Goal: Purchase product/service

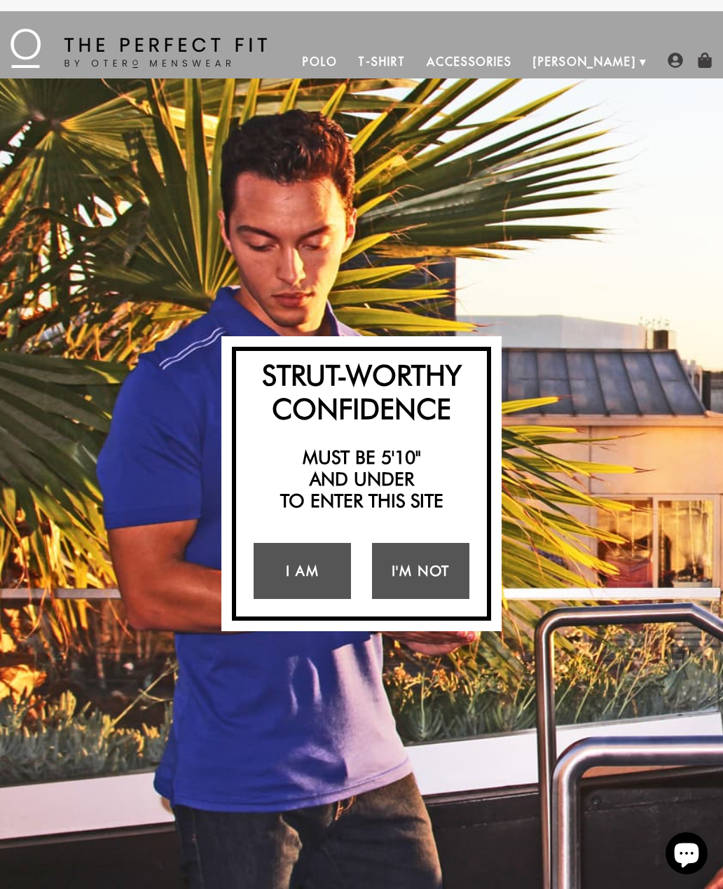
click at [327, 574] on link "I Am" at bounding box center [302, 571] width 97 height 56
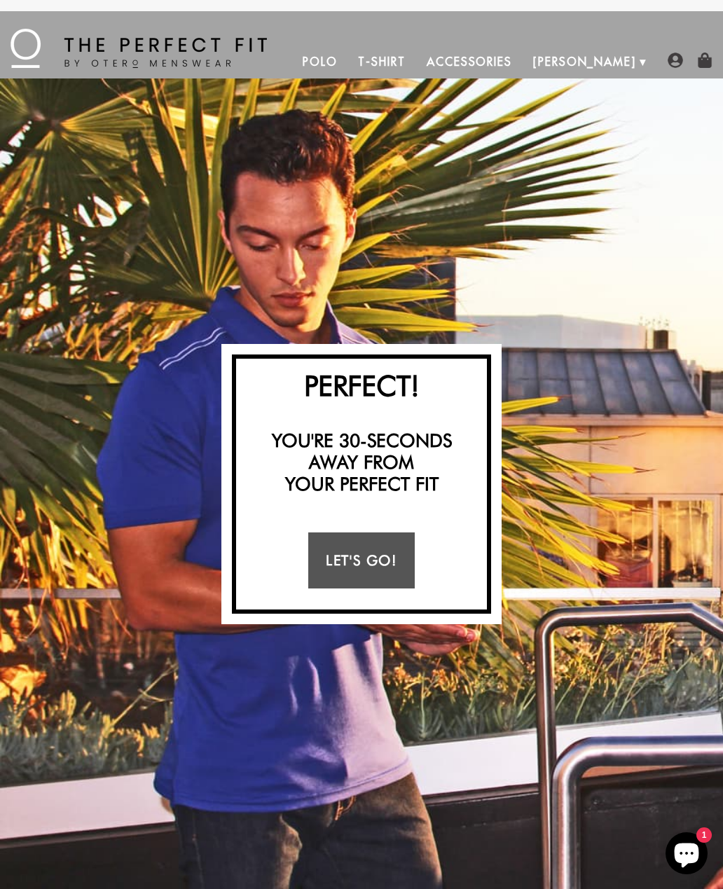
click at [370, 577] on link "Let's Go!" at bounding box center [361, 561] width 106 height 56
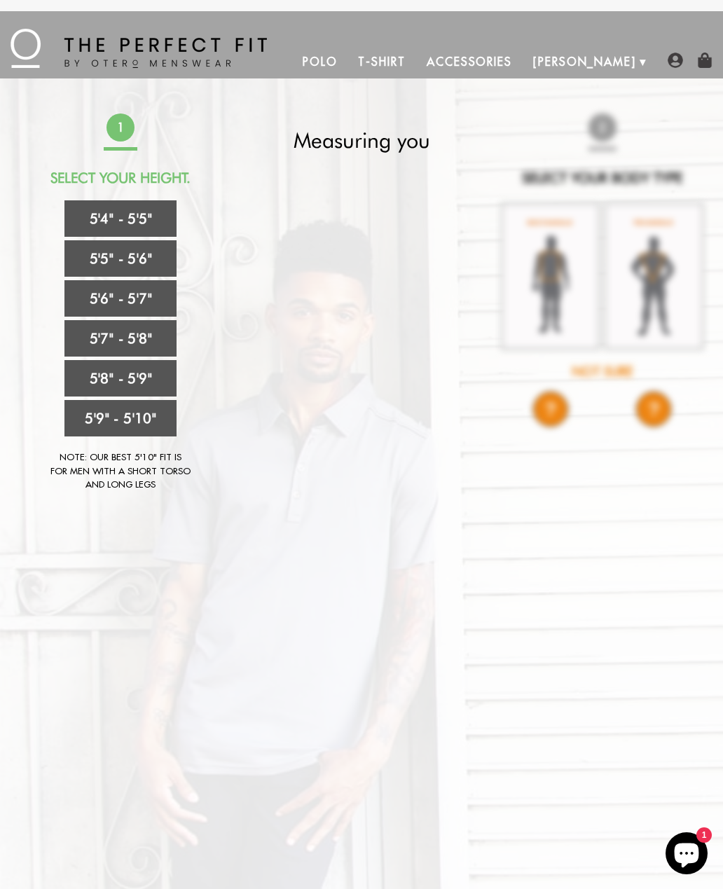
click at [112, 259] on link "5'5" - 5'6"" at bounding box center [120, 258] width 112 height 36
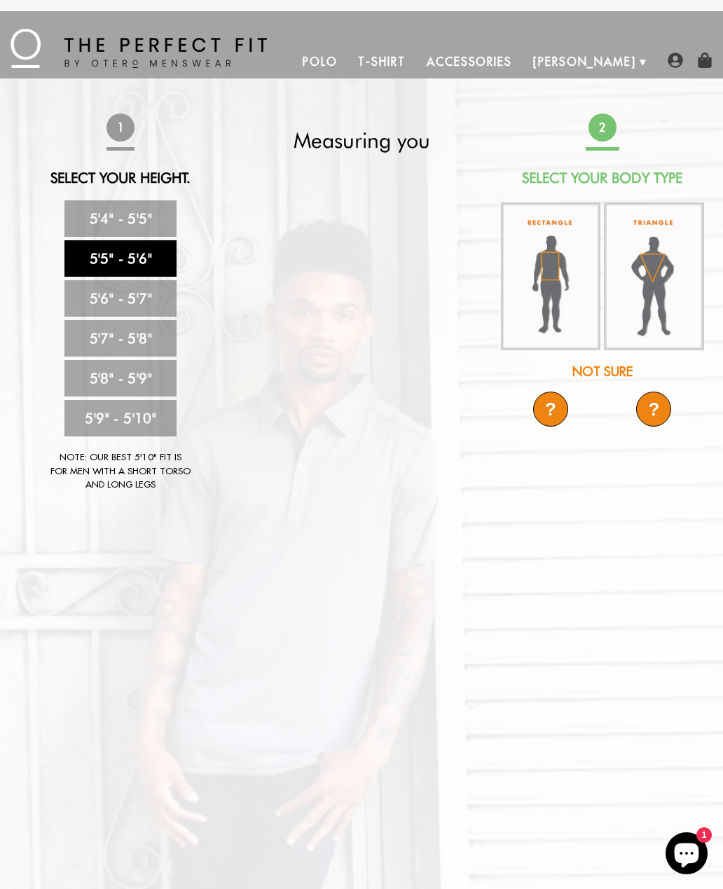
click at [549, 310] on img at bounding box center [550, 276] width 99 height 148
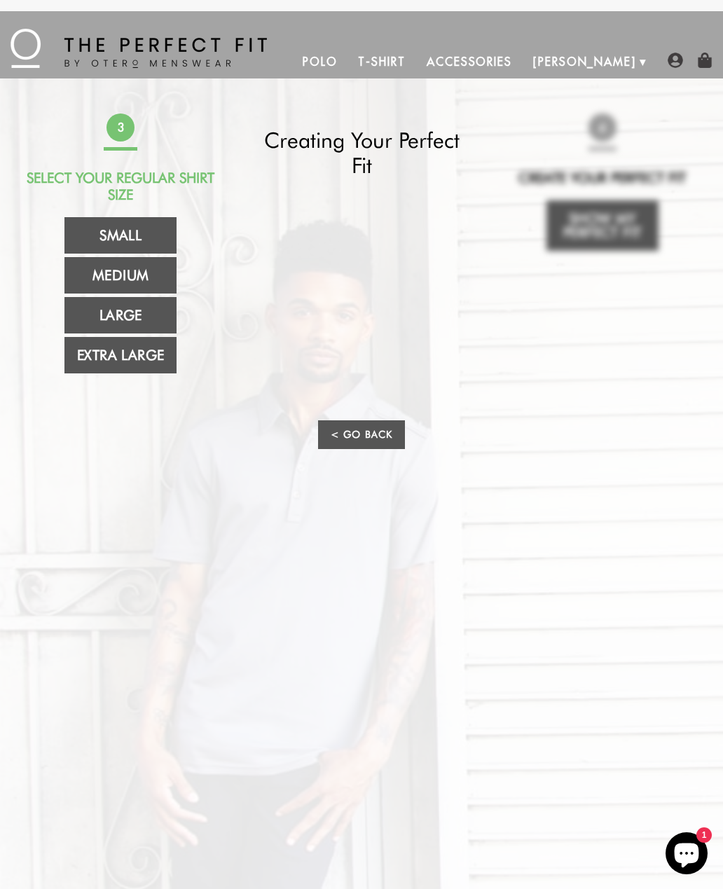
click at [118, 280] on link "Medium" at bounding box center [120, 275] width 112 height 36
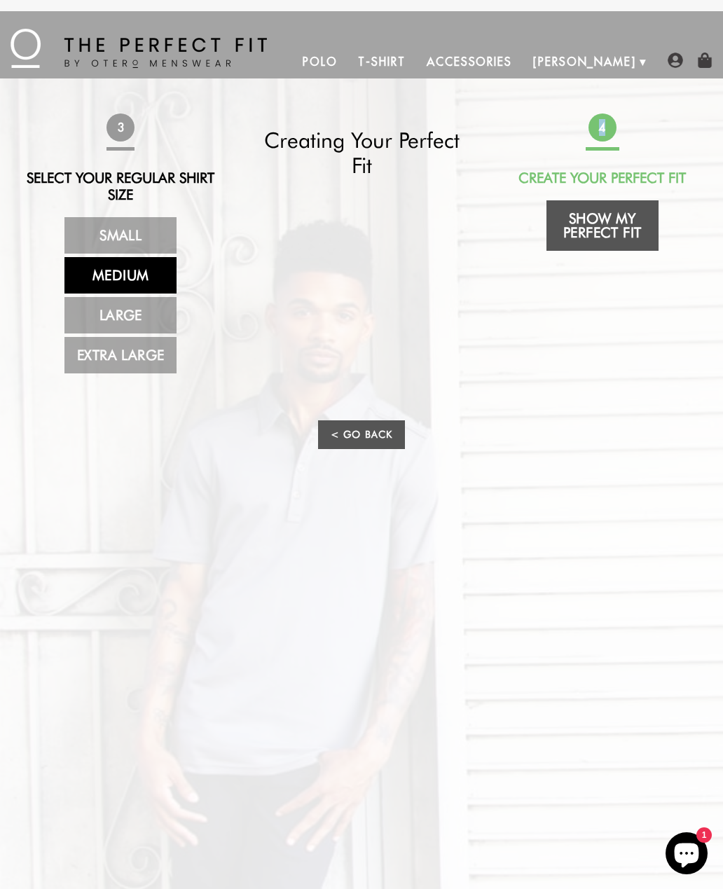
click at [608, 231] on link "Show My Perfect Fit" at bounding box center [603, 225] width 112 height 50
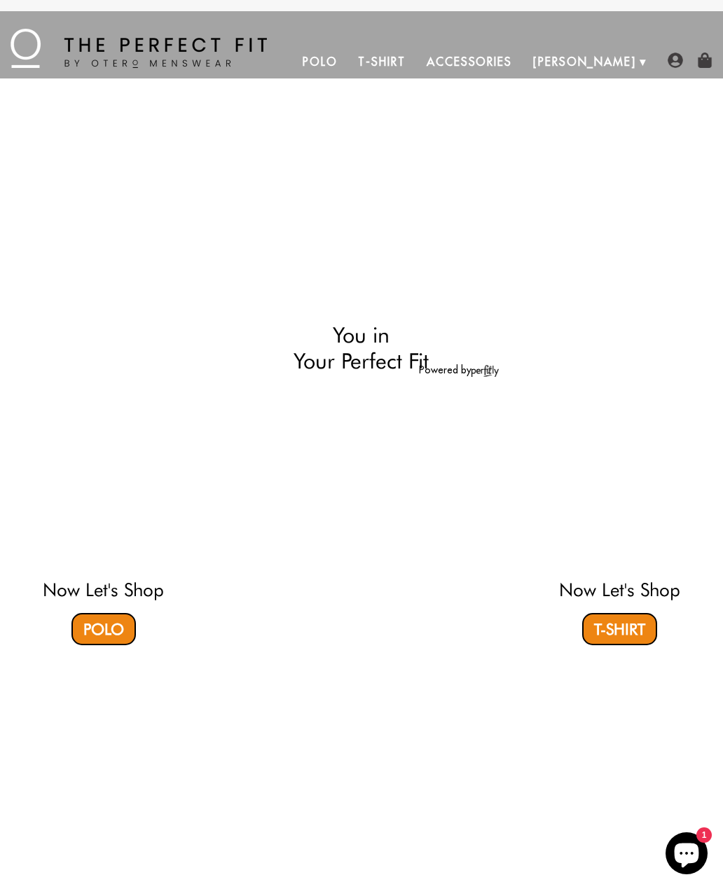
select select "55-56"
select select "M"
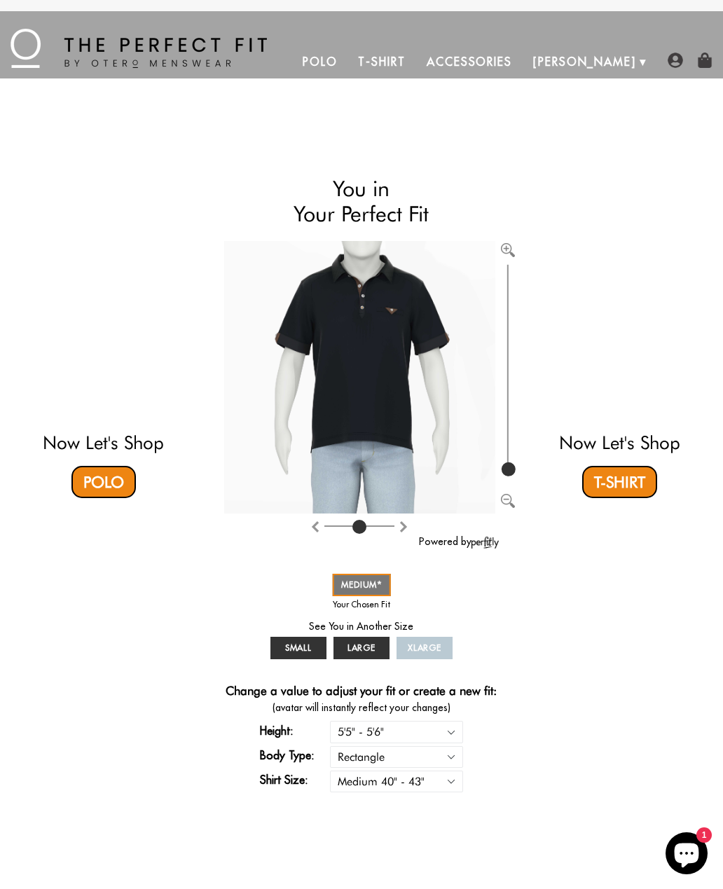
click at [415, 68] on link "T-Shirt" at bounding box center [382, 62] width 68 height 34
